Goal: Information Seeking & Learning: Learn about a topic

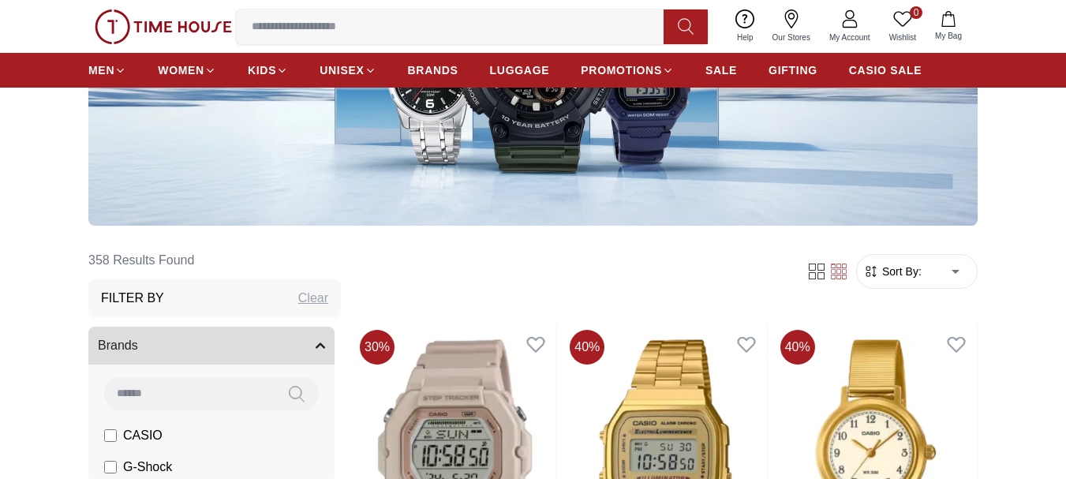
scroll to position [394, 0]
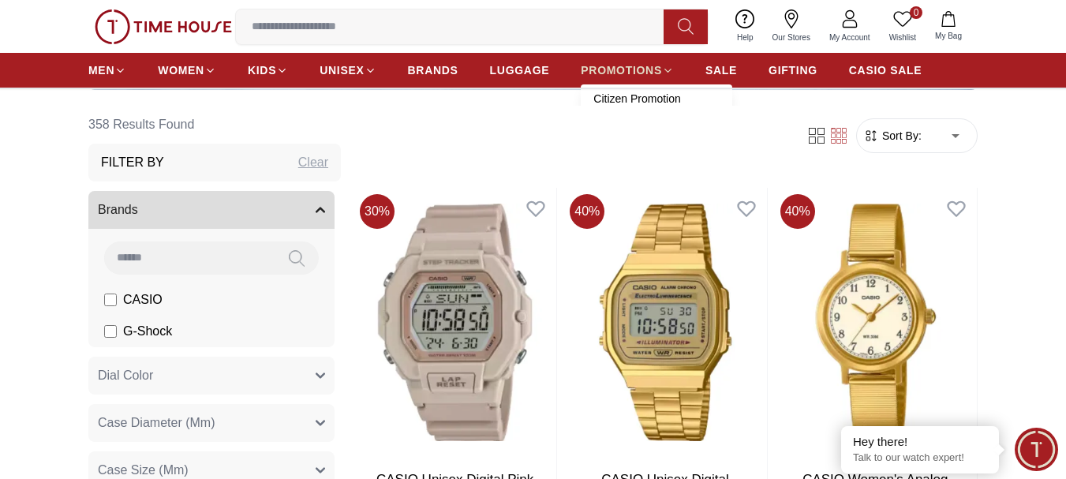
click at [653, 69] on span "PROMOTIONS" at bounding box center [621, 70] width 81 height 16
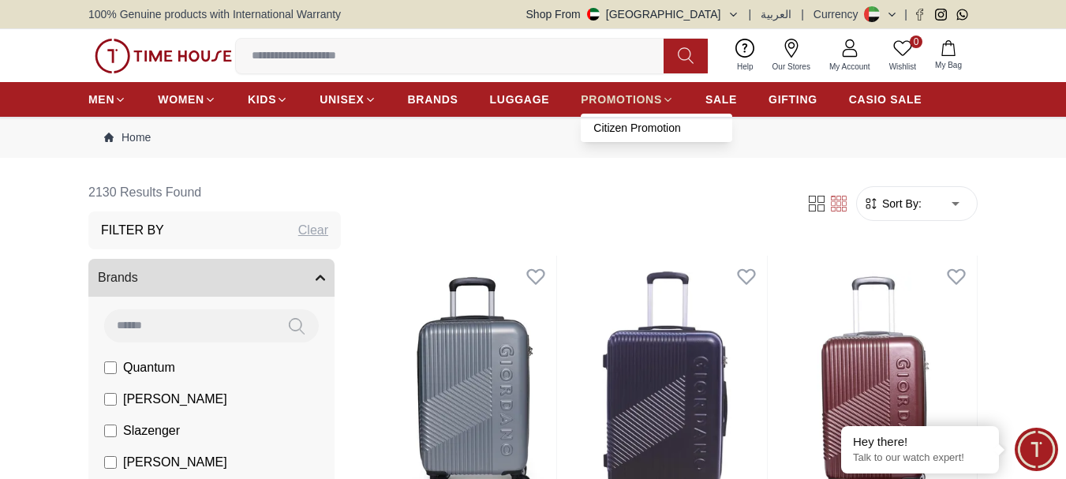
click at [663, 95] on icon at bounding box center [668, 100] width 12 height 12
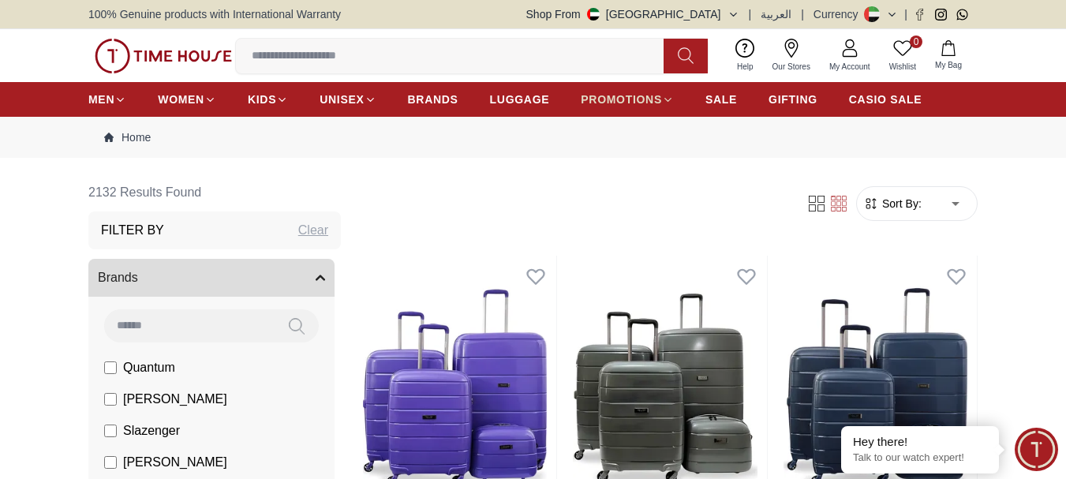
click at [663, 95] on icon at bounding box center [668, 100] width 12 height 12
click at [727, 103] on span "SALE" at bounding box center [721, 100] width 32 height 16
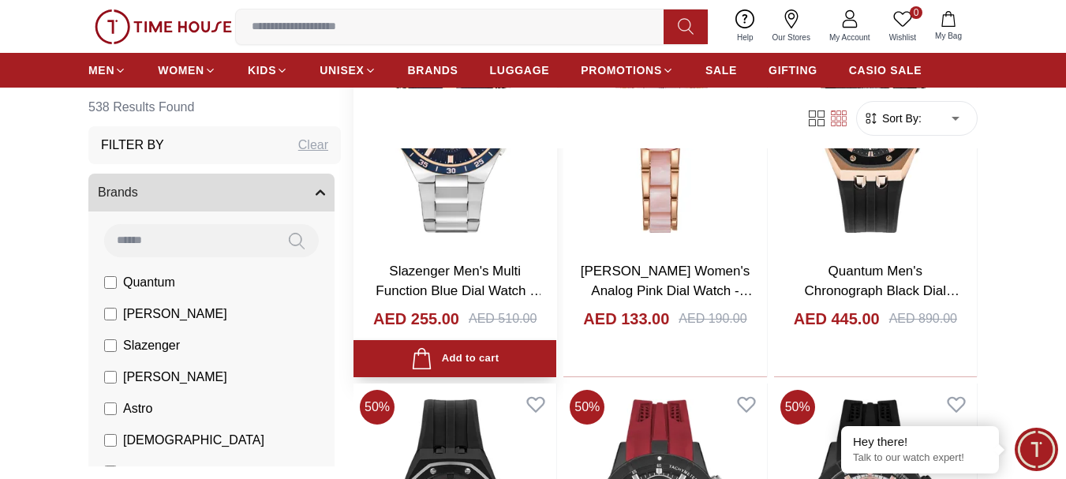
scroll to position [631, 0]
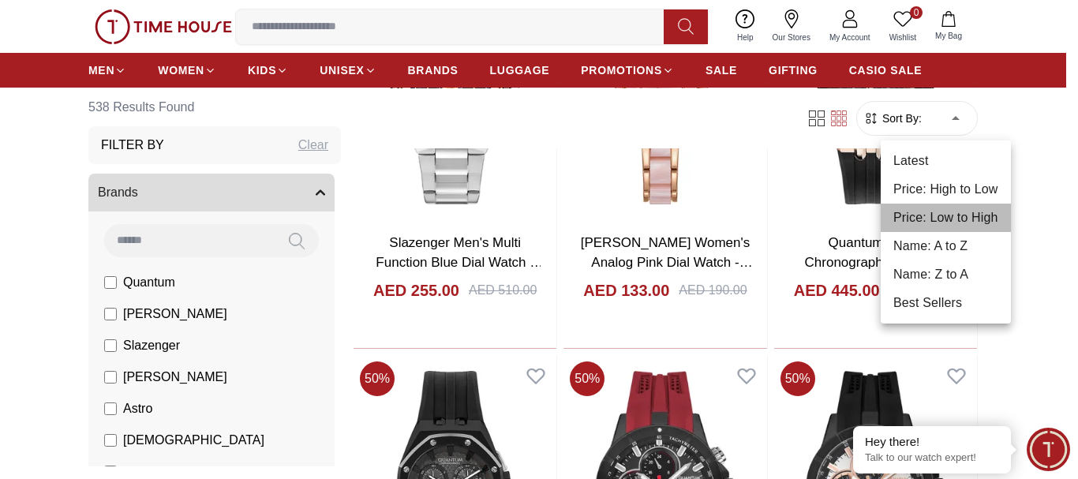
click at [937, 222] on li "Price: Low to High" at bounding box center [945, 218] width 130 height 28
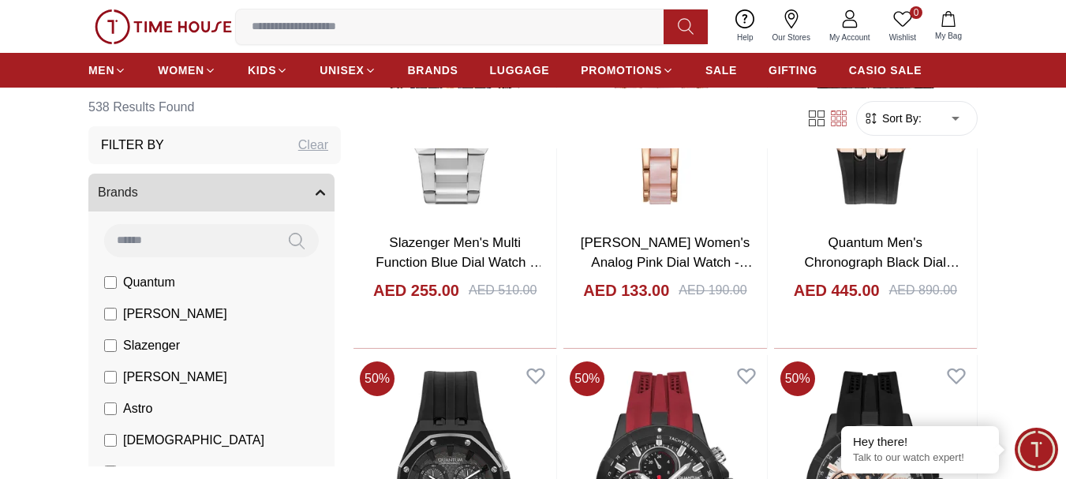
type input "*"
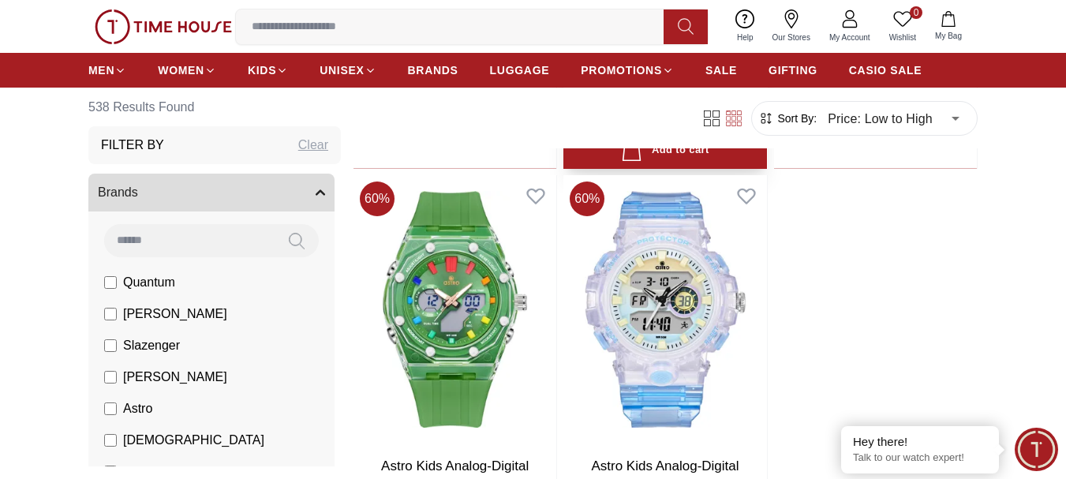
scroll to position [2840, 0]
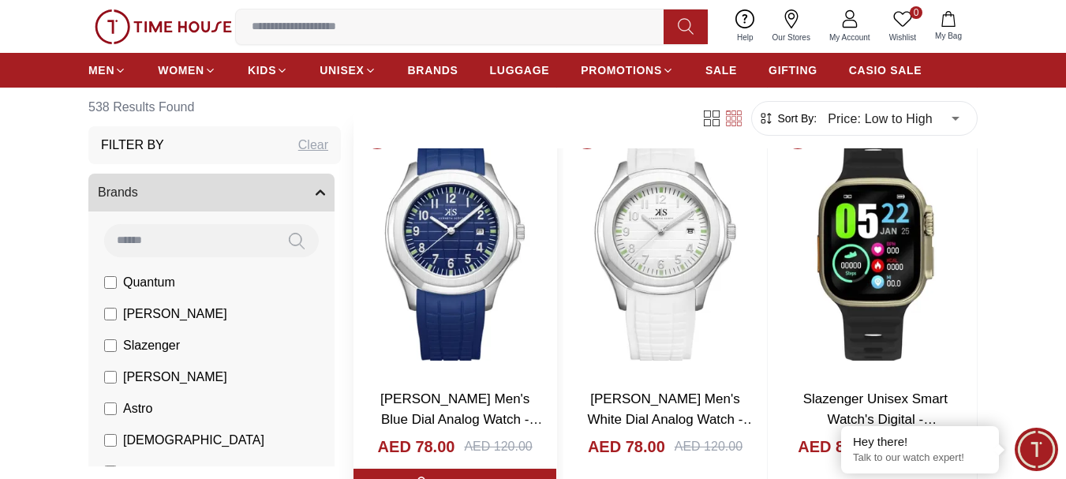
scroll to position [5285, 0]
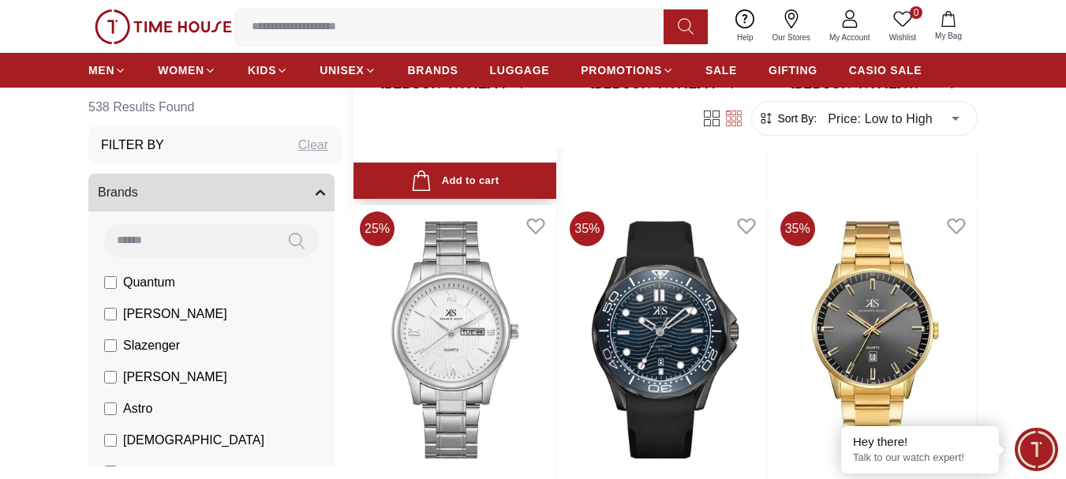
scroll to position [7246, 0]
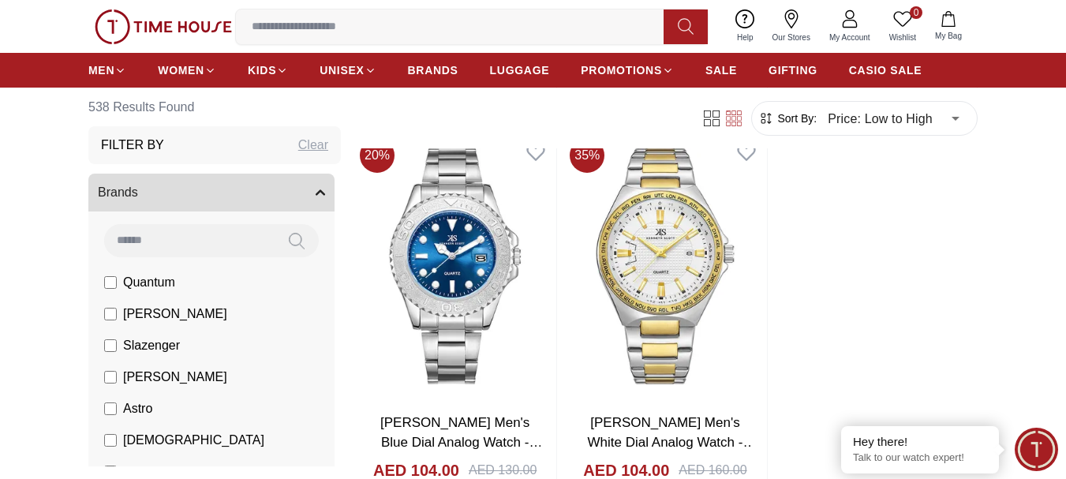
scroll to position [11043, 0]
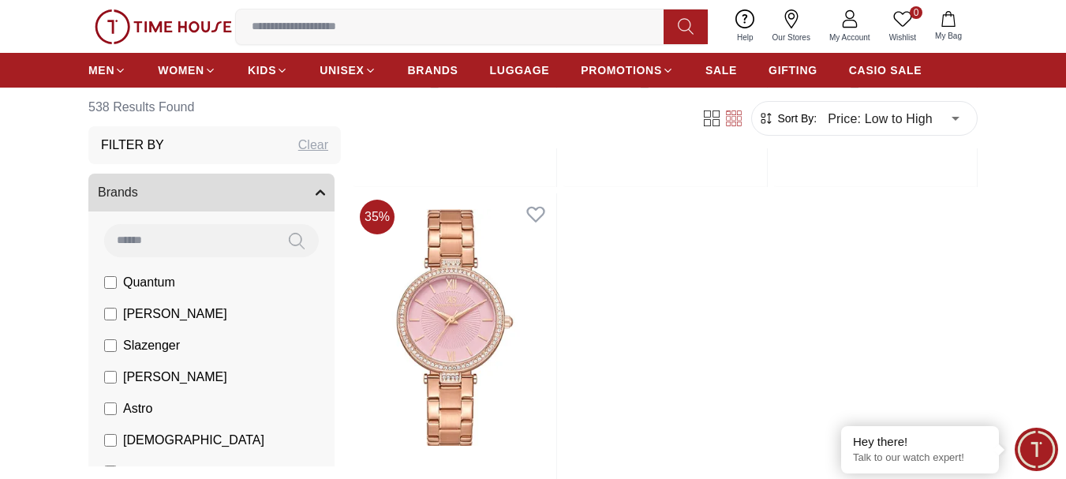
scroll to position [13769, 0]
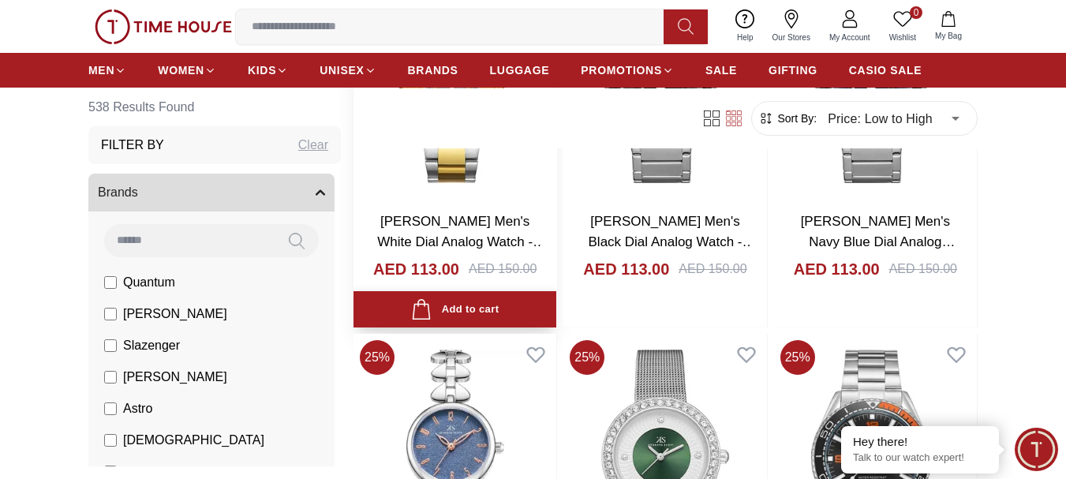
scroll to position [16058, 0]
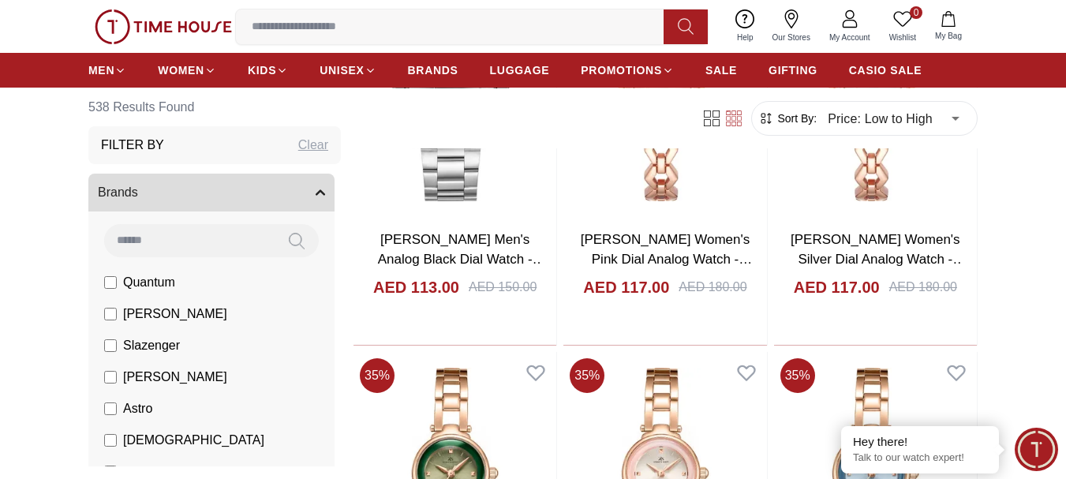
scroll to position [19318, 0]
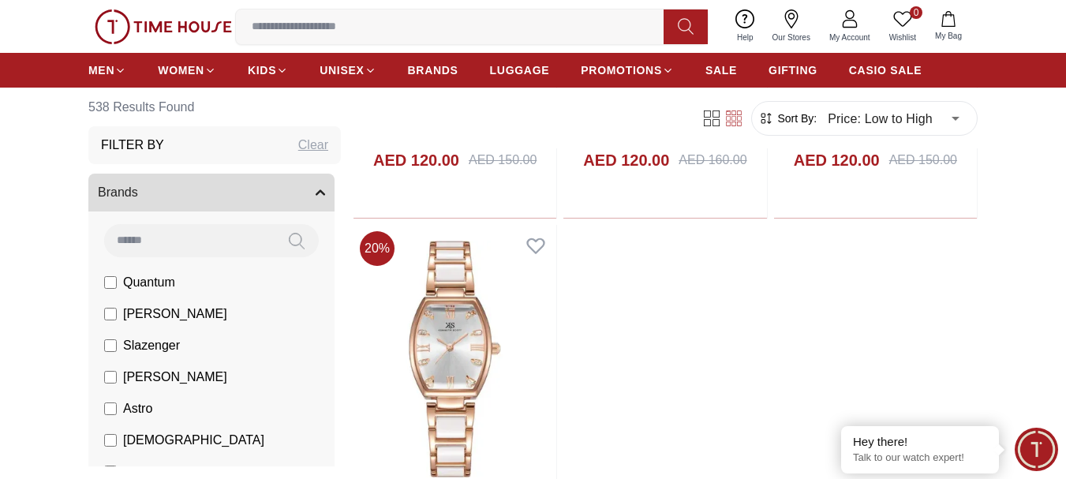
scroll to position [21880, 0]
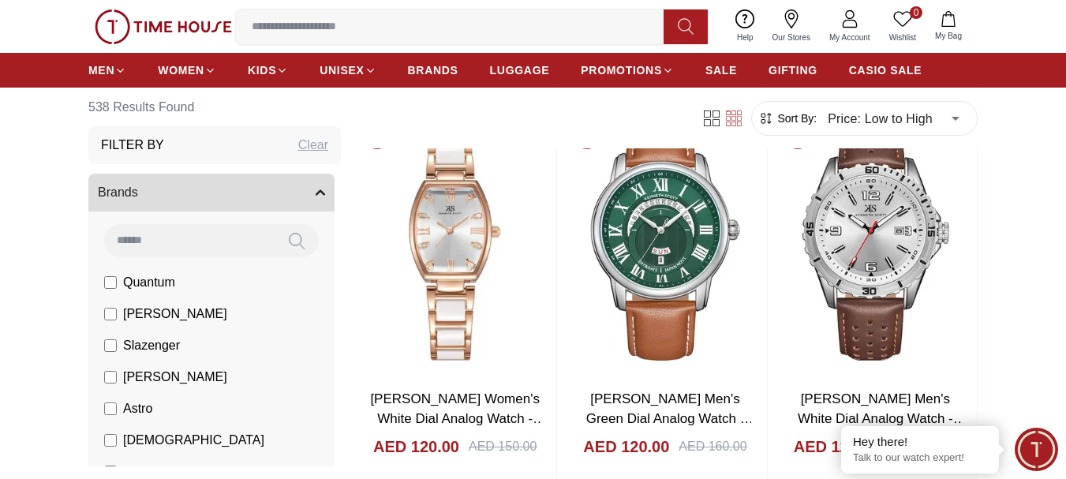
scroll to position [24659, 0]
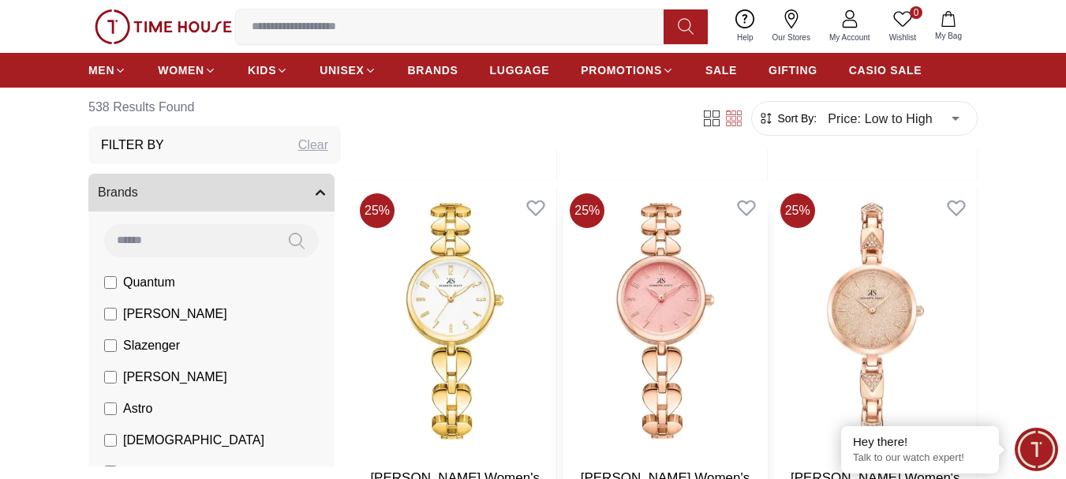
scroll to position [26330, 0]
